Goal: Communication & Community: Participate in discussion

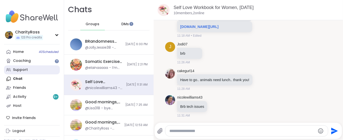
click at [30, 70] on link "Support" at bounding box center [32, 70] width 56 height 9
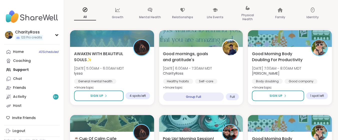
scroll to position [100, 0]
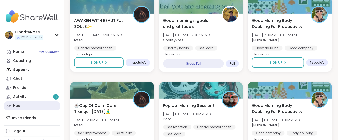
click at [32, 108] on link "Host" at bounding box center [32, 106] width 56 height 9
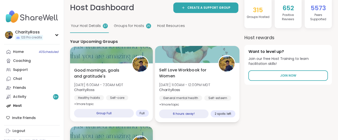
scroll to position [67, 0]
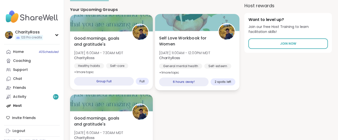
click at [214, 67] on div "Self-esteem" at bounding box center [217, 66] width 27 height 5
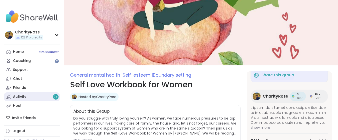
click at [35, 95] on link "Activity 9 +" at bounding box center [32, 97] width 56 height 9
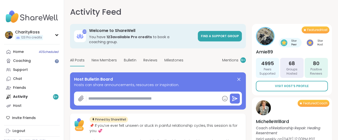
click at [90, 94] on textarea at bounding box center [153, 99] width 134 height 10
paste textarea "**********"
type textarea "*"
type textarea "**********"
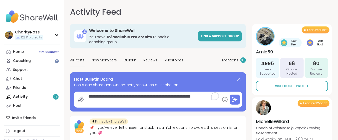
type textarea "*"
type textarea "**********"
click at [237, 98] on icon at bounding box center [235, 100] width 5 height 5
type textarea "*"
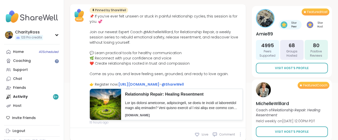
scroll to position [67, 0]
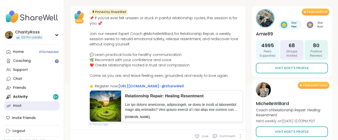
click at [27, 102] on link "Host" at bounding box center [32, 106] width 56 height 9
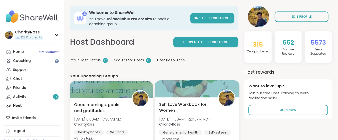
click at [205, 100] on div "Self Love Workbook for Women Tue, Oct 07 | 11:00AM - 12:00PM MDT CharityRoss Ge…" at bounding box center [197, 128] width 84 height 60
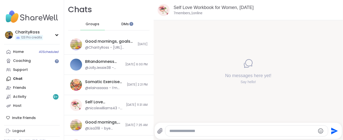
click at [161, 131] on icon at bounding box center [160, 131] width 6 height 6
click at [0, 0] on input "file" at bounding box center [0, 0] width 0 height 0
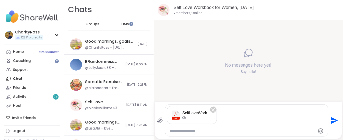
click at [331, 119] on icon "Send" at bounding box center [334, 120] width 7 height 7
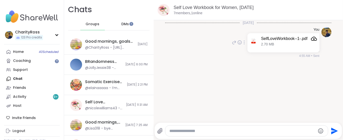
click at [311, 39] on icon "Attachment" at bounding box center [314, 39] width 6 height 6
click at [170, 130] on textarea "Type your message" at bounding box center [242, 131] width 146 height 5
type textarea "**********"
click at [331, 131] on icon "Send" at bounding box center [334, 131] width 7 height 7
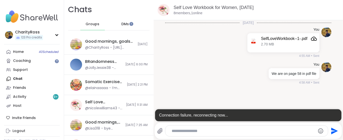
click at [129, 27] on div "DMs" at bounding box center [125, 24] width 25 height 12
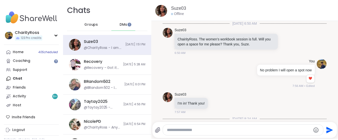
scroll to position [154, 0]
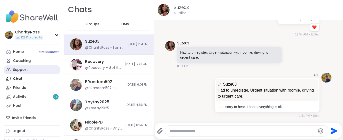
click at [35, 72] on link "Support" at bounding box center [32, 70] width 56 height 9
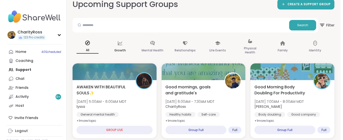
scroll to position [67, 0]
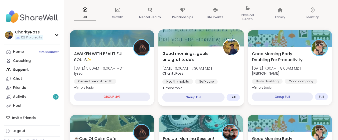
click at [199, 72] on span "CharityRoss" at bounding box center [187, 73] width 50 height 5
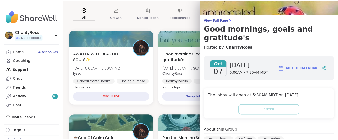
scroll to position [0, 0]
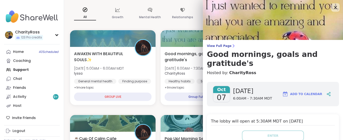
click at [332, 8] on icon at bounding box center [335, 7] width 6 height 6
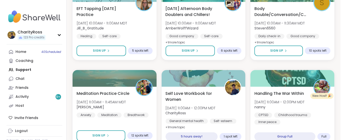
scroll to position [467, 0]
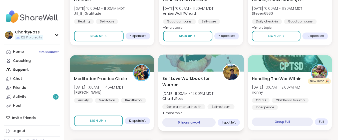
click at [202, 91] on span "[DATE] 11:00AM - 12:00PM MDT" at bounding box center [187, 93] width 51 height 5
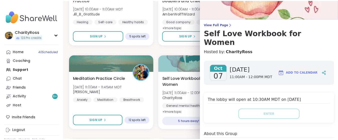
scroll to position [0, 0]
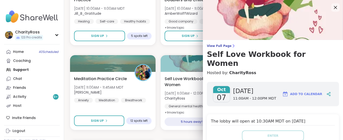
click at [332, 8] on icon at bounding box center [335, 7] width 6 height 6
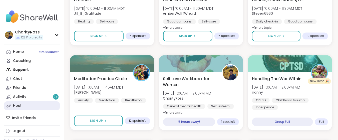
click at [13, 107] on div "Host" at bounding box center [17, 106] width 9 height 5
click at [15, 106] on div "Host" at bounding box center [17, 106] width 9 height 5
click at [16, 106] on div "Host" at bounding box center [17, 106] width 9 height 5
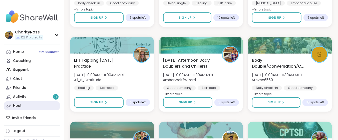
click at [16, 106] on div "Host" at bounding box center [17, 106] width 9 height 5
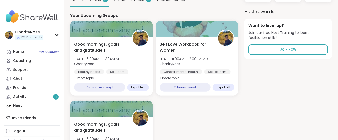
scroll to position [67, 0]
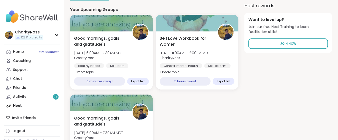
click at [123, 72] on div "Good mornings, goals and gratitude's [DATE] 6:00AM - 7:30AM MDT CharityRoss Hea…" at bounding box center [111, 61] width 83 height 58
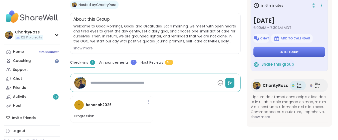
click at [293, 50] on span "Enter lobby" at bounding box center [289, 52] width 19 height 4
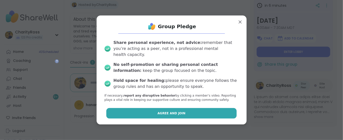
click at [214, 110] on button "Agree and Join" at bounding box center [171, 113] width 130 height 11
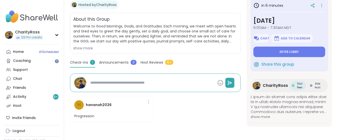
type textarea "*"
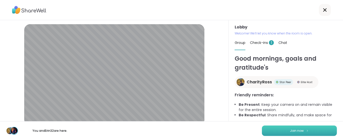
click at [277, 134] on button "Join now" at bounding box center [299, 131] width 75 height 11
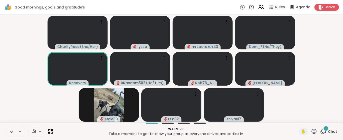
click at [323, 128] on div "1" at bounding box center [326, 129] width 6 height 6
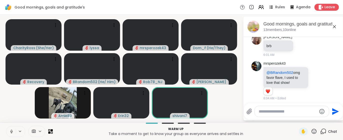
scroll to position [162, 0]
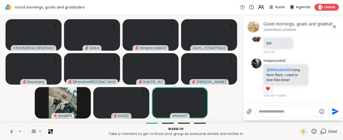
click at [259, 8] on icon at bounding box center [260, 9] width 3 height 2
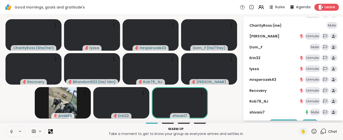
scroll to position [46, 0]
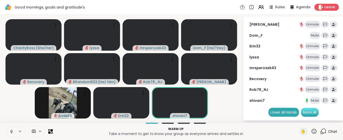
click at [312, 112] on div "Mute All" at bounding box center [310, 112] width 18 height 9
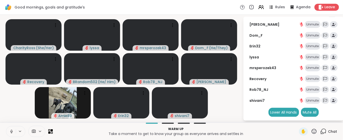
scroll to position [0, 0]
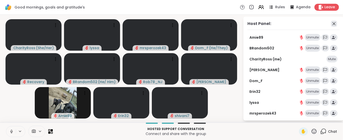
click at [331, 26] on icon at bounding box center [334, 24] width 6 height 6
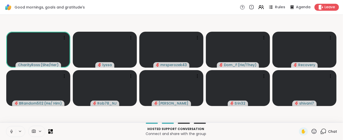
click at [278, 9] on span "Rules" at bounding box center [280, 7] width 10 height 5
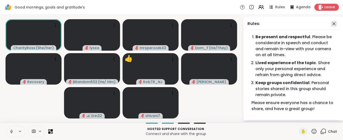
click at [331, 24] on icon at bounding box center [334, 24] width 6 height 6
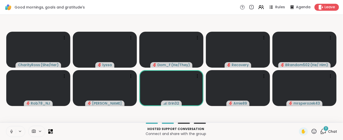
click at [320, 131] on icon at bounding box center [323, 132] width 6 height 6
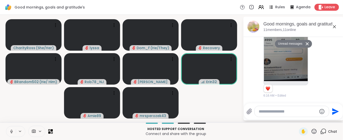
scroll to position [322, 0]
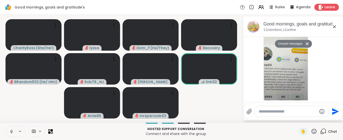
click at [293, 44] on button "Unread messages" at bounding box center [289, 44] width 29 height 8
click at [315, 86] on icon at bounding box center [317, 83] width 5 height 5
click at [315, 78] on div "Select Reaction: Heart" at bounding box center [317, 76] width 5 height 5
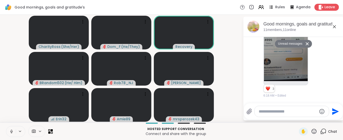
click at [298, 45] on button "Unread messages" at bounding box center [289, 44] width 29 height 8
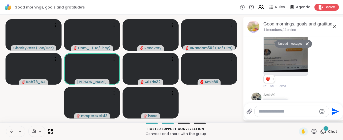
scroll to position [415, 0]
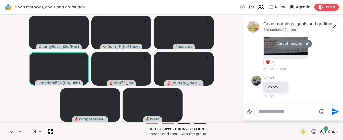
click at [10, 134] on button at bounding box center [11, 132] width 10 height 11
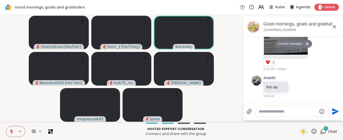
click at [12, 131] on icon at bounding box center [11, 132] width 5 height 5
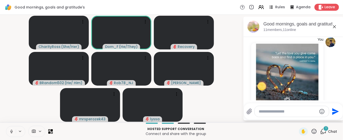
scroll to position [36, 0]
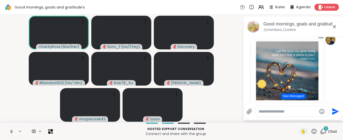
click at [292, 98] on button "New Messages!" at bounding box center [293, 97] width 25 height 6
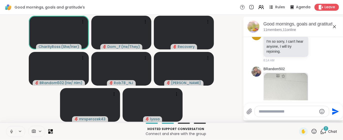
scroll to position [305, 0]
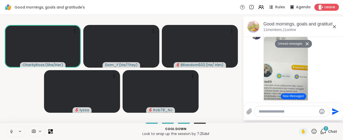
click at [299, 94] on button "New Messages!" at bounding box center [293, 97] width 25 height 6
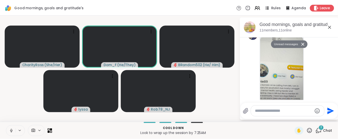
scroll to position [570, 0]
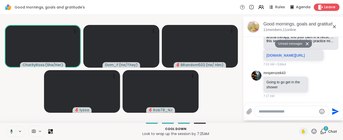
click at [328, 10] on div "Leave" at bounding box center [327, 7] width 26 height 7
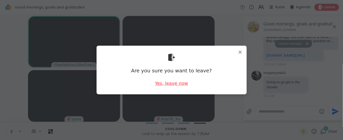
click at [174, 85] on div "Yes, leave now" at bounding box center [171, 83] width 33 height 6
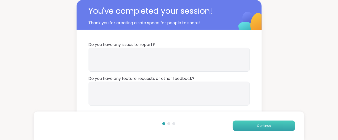
click at [244, 128] on button "Continue" at bounding box center [264, 126] width 63 height 11
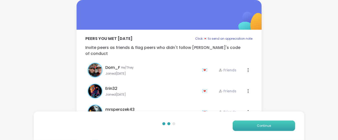
click at [244, 128] on button "Continue" at bounding box center [264, 126] width 63 height 11
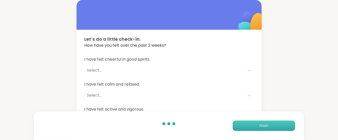
click at [244, 128] on button "Finish" at bounding box center [264, 126] width 63 height 11
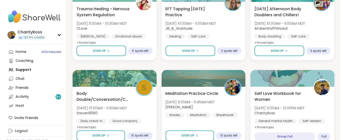
scroll to position [400, 0]
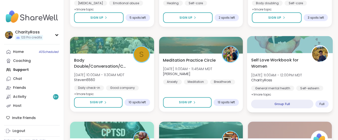
click at [277, 104] on div "Group Full" at bounding box center [282, 104] width 62 height 9
click at [281, 88] on div "General mental health" at bounding box center [272, 88] width 43 height 5
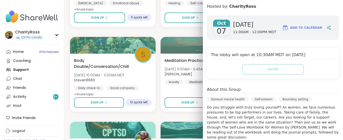
scroll to position [156, 0]
